Goal: Use online tool/utility: Utilize a website feature to perform a specific function

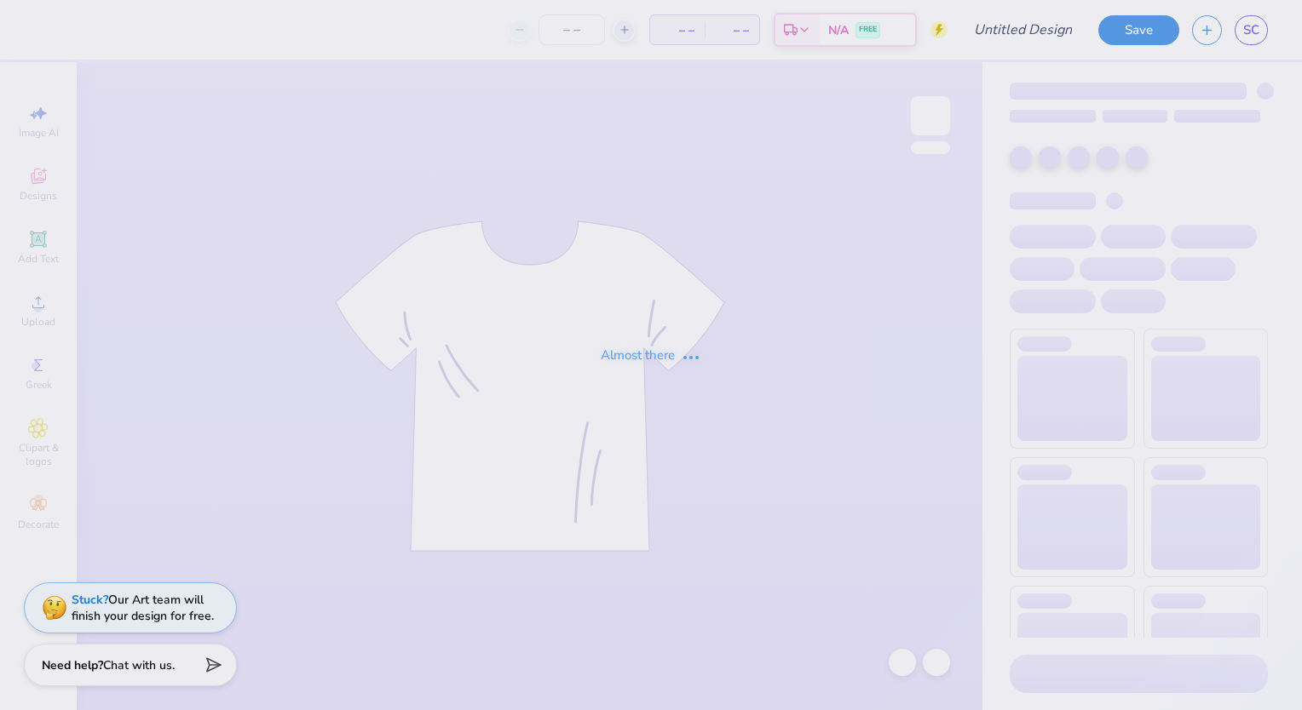
type input "[PERSON_NAME]"
type input "24"
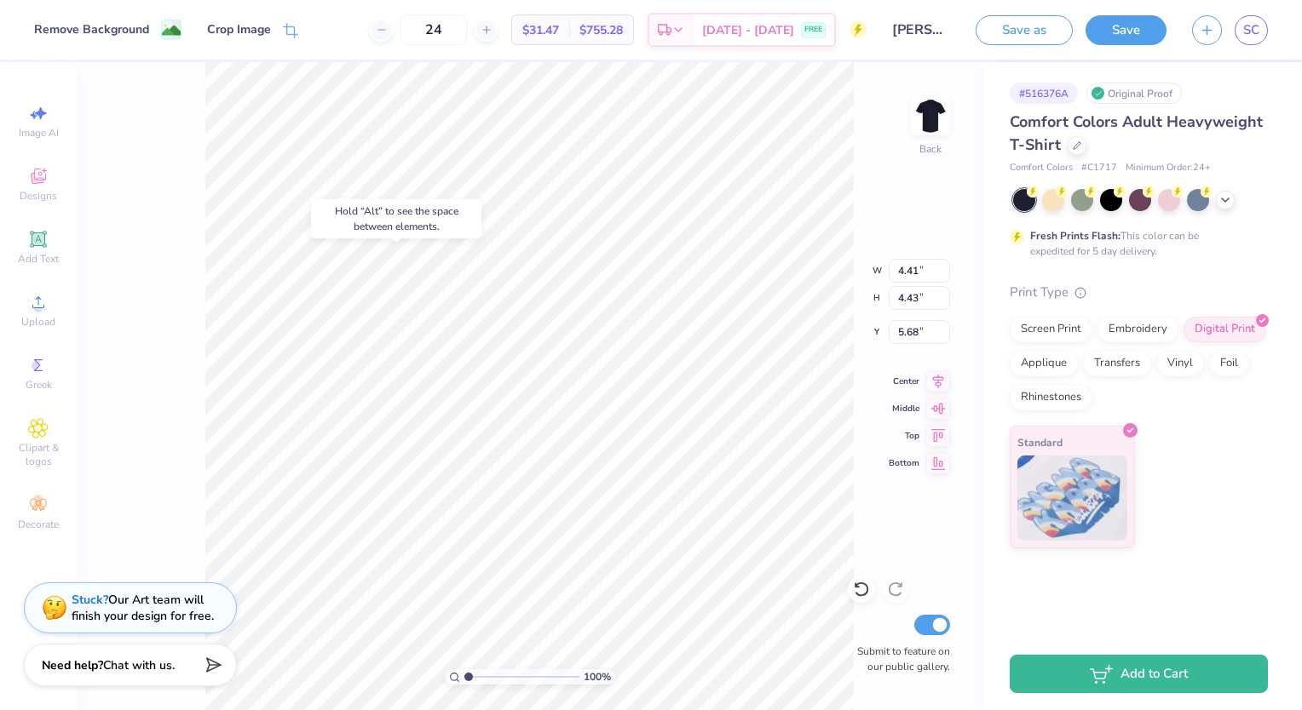
type input "5.34"
type input "6.50"
type input "2.00"
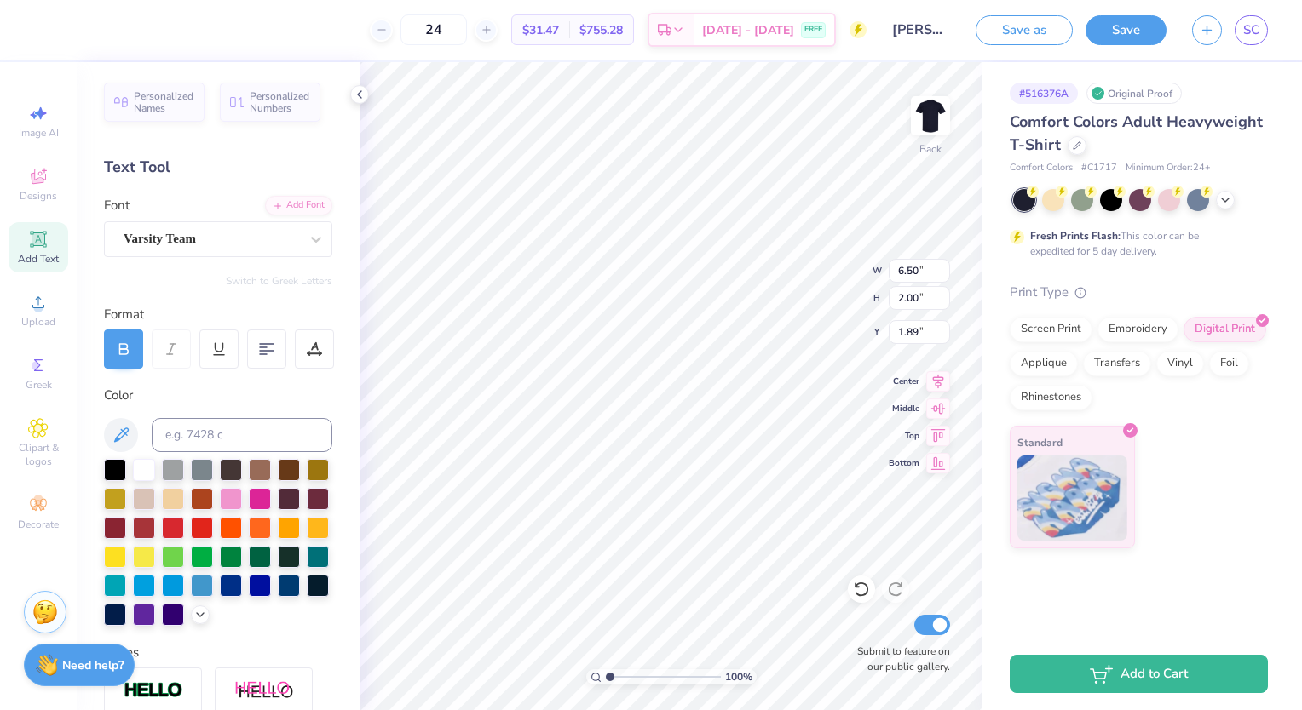
type input "3.34"
type input "9.57"
type input "1.00"
type input "10.73"
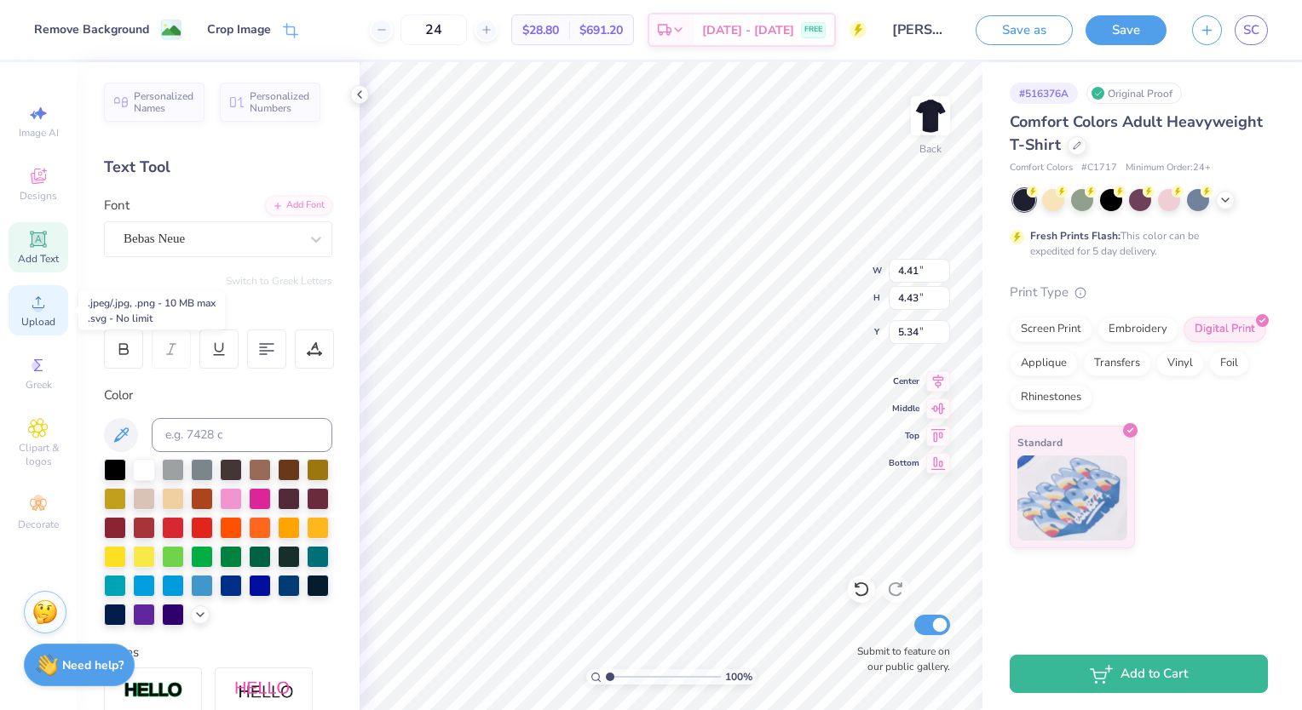
click at [43, 307] on icon at bounding box center [38, 302] width 20 height 20
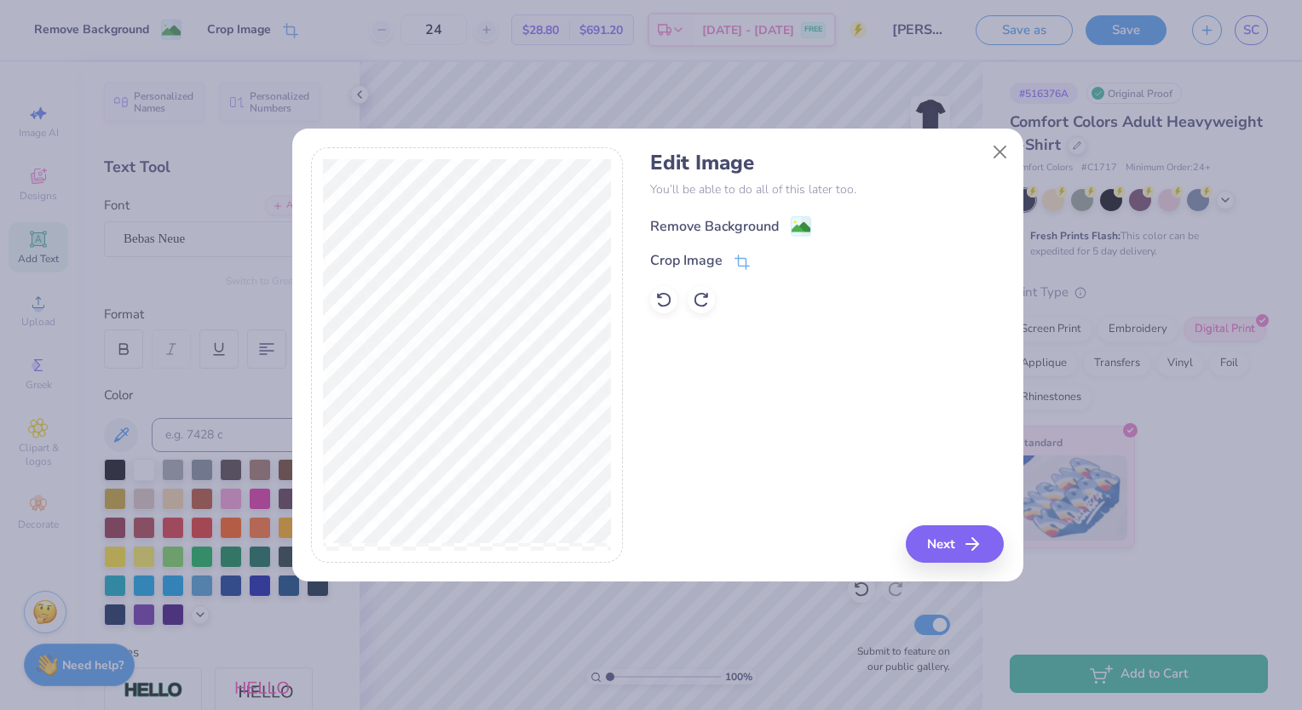
click at [728, 227] on div "Remove Background" at bounding box center [714, 226] width 129 height 20
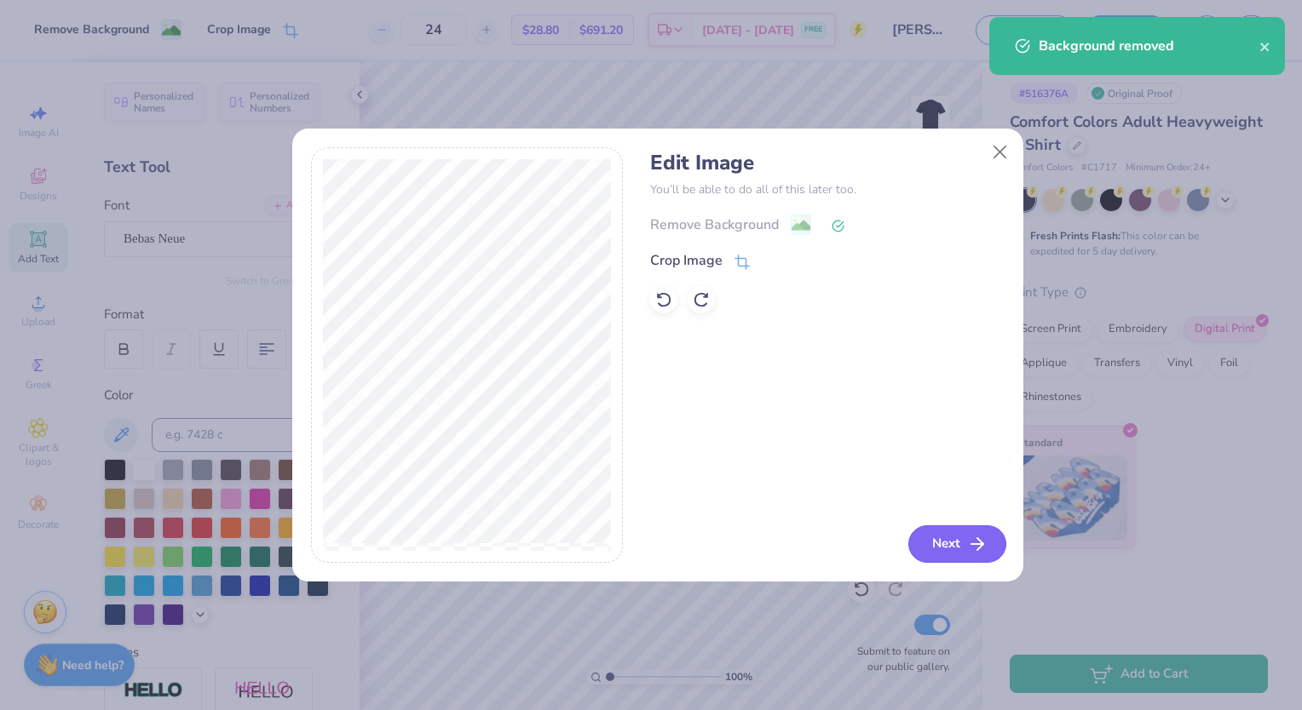
click at [958, 549] on button "Next" at bounding box center [957, 544] width 98 height 37
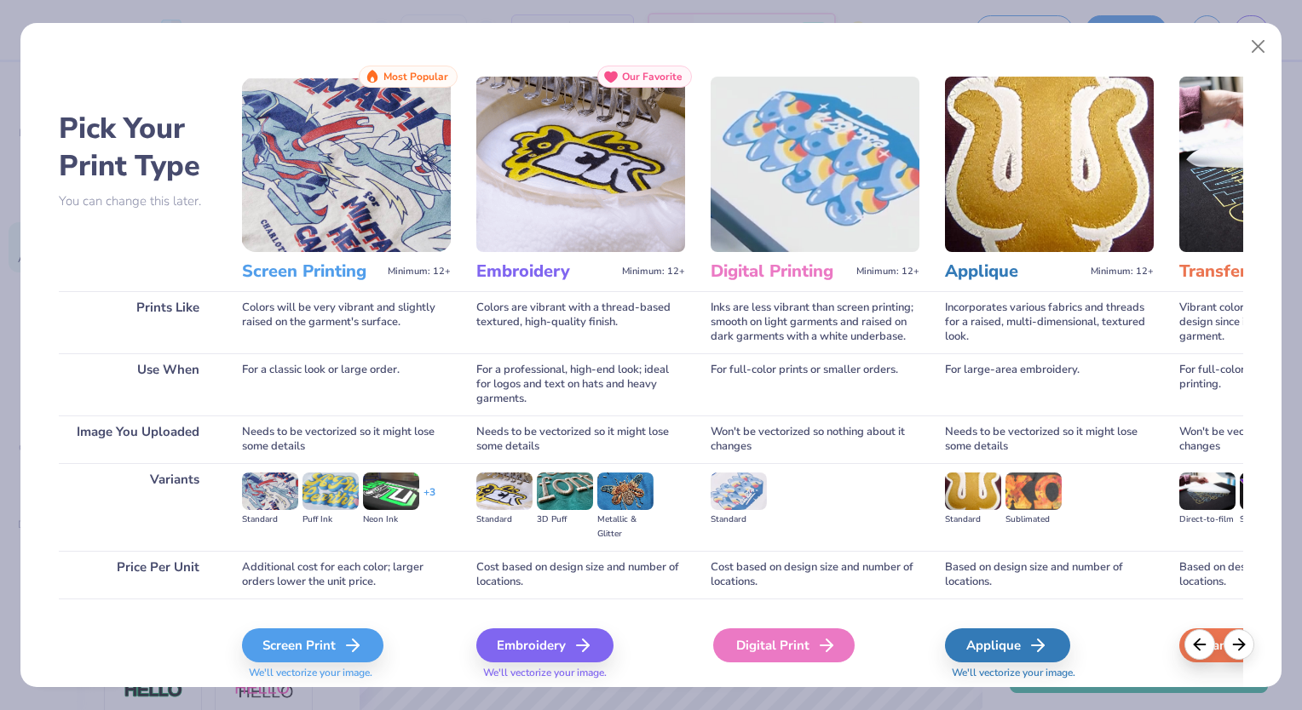
click at [795, 641] on div "Digital Print" at bounding box center [783, 646] width 141 height 34
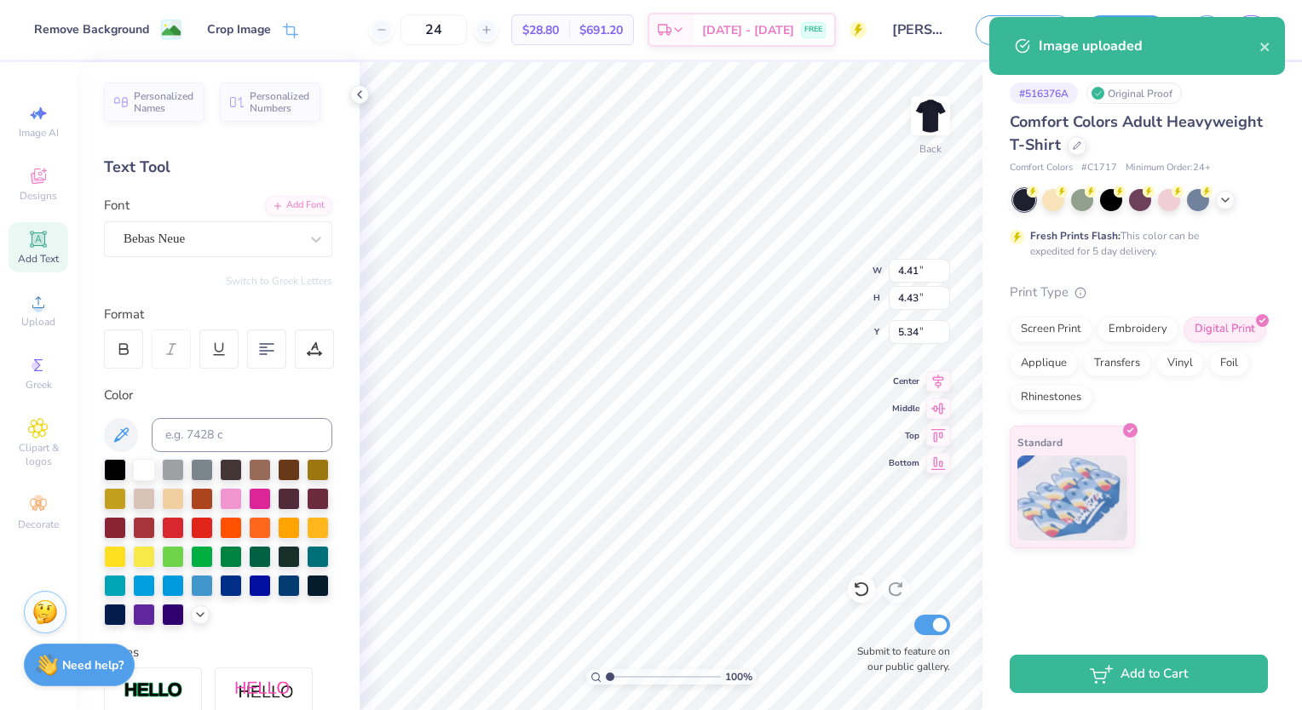
type input "14.17"
type input "12.34"
type input "6.33"
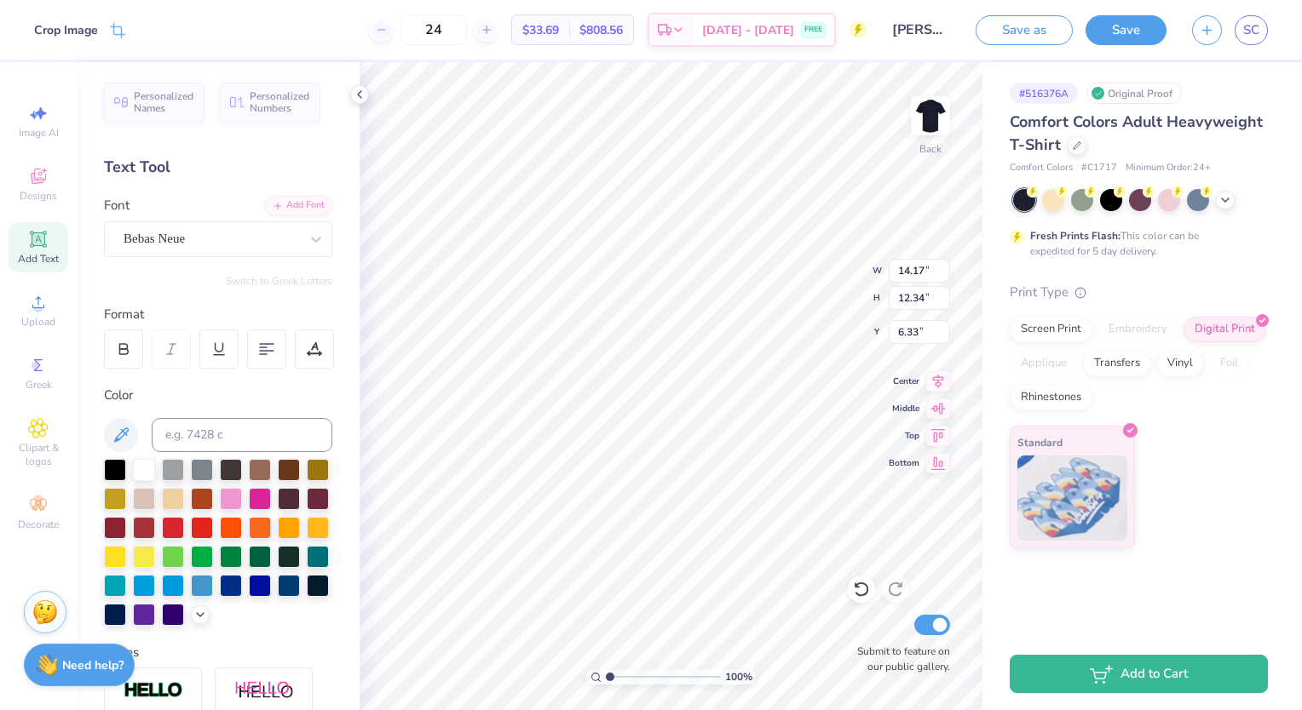
type input "1.26"
type input "1.09"
type input "9.01"
type input "1.73"
type input "1.27"
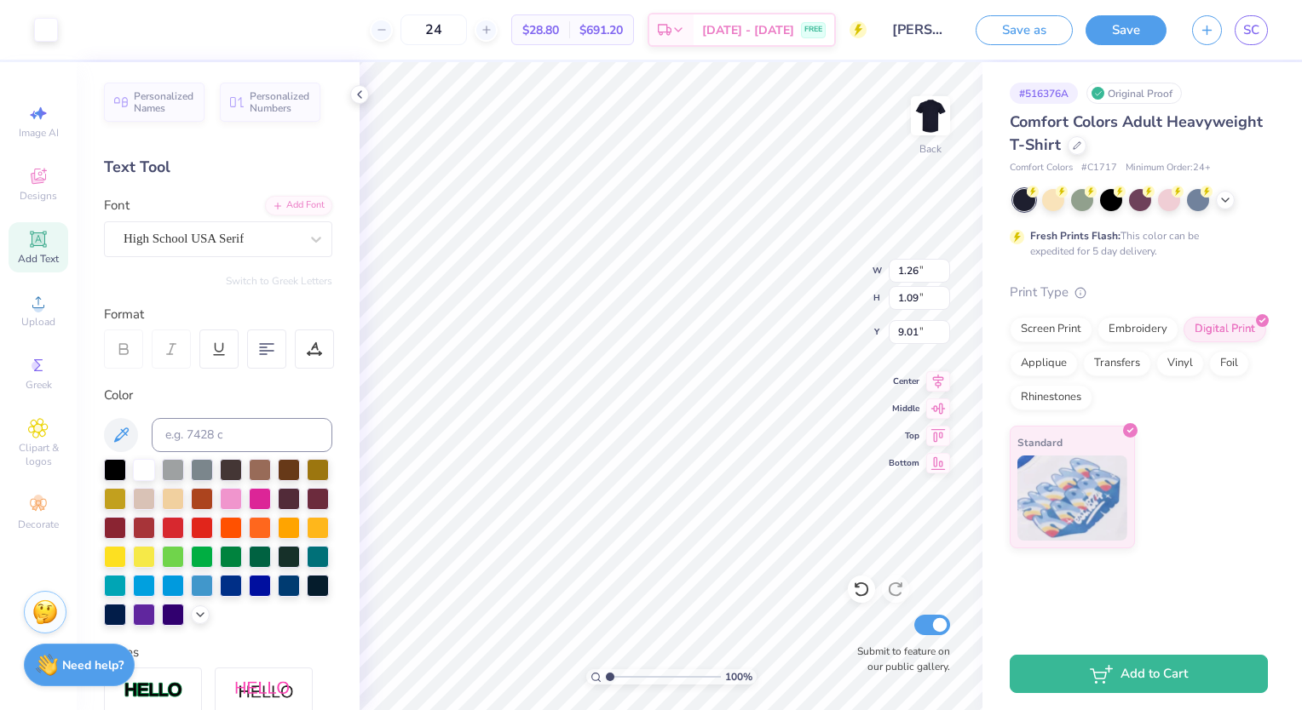
type input "8.84"
type input "1.43551787198878"
